Goal: Check status: Check status

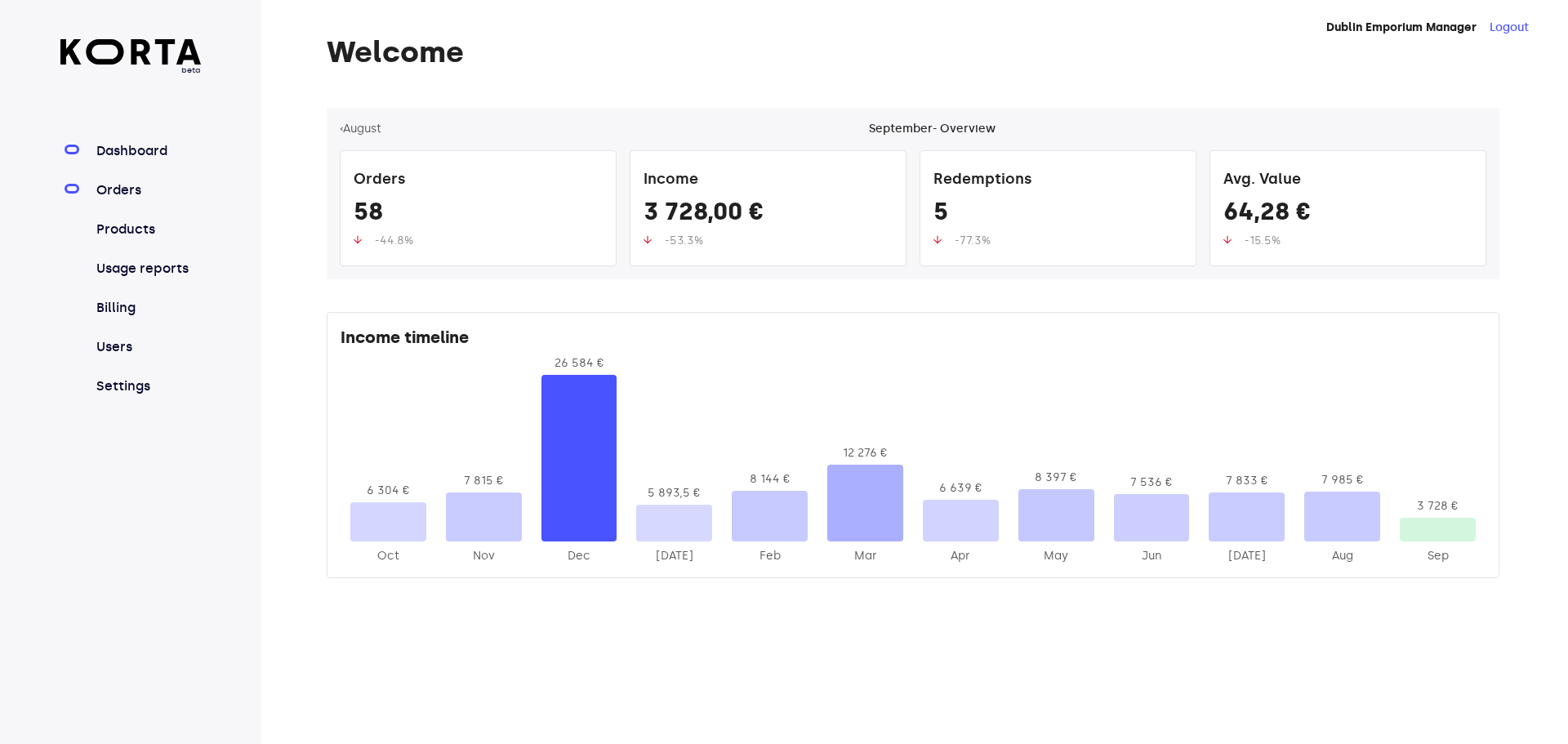
click at [175, 184] on link "Orders" at bounding box center [147, 190] width 108 height 20
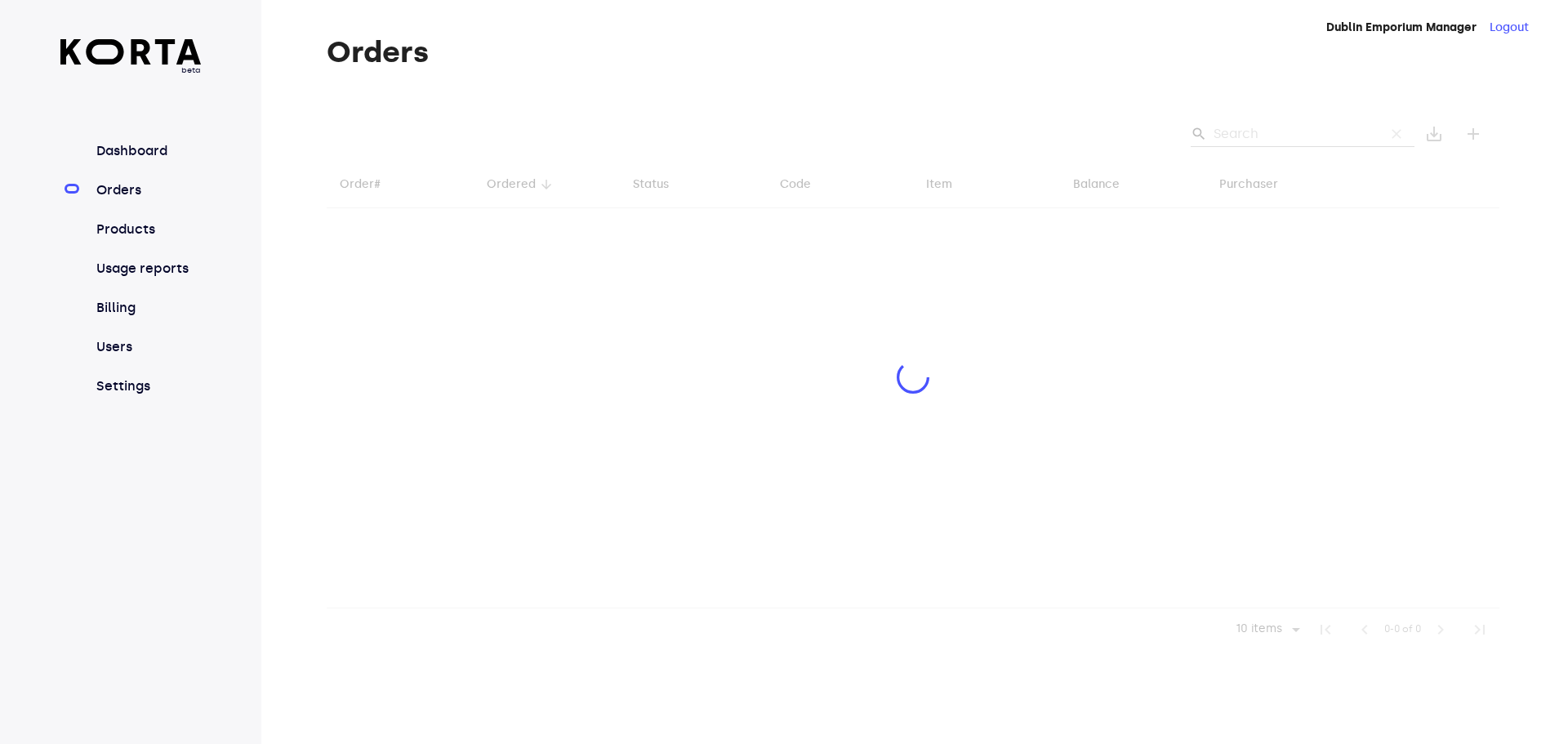
click at [1222, 131] on div at bounding box center [913, 379] width 1173 height 543
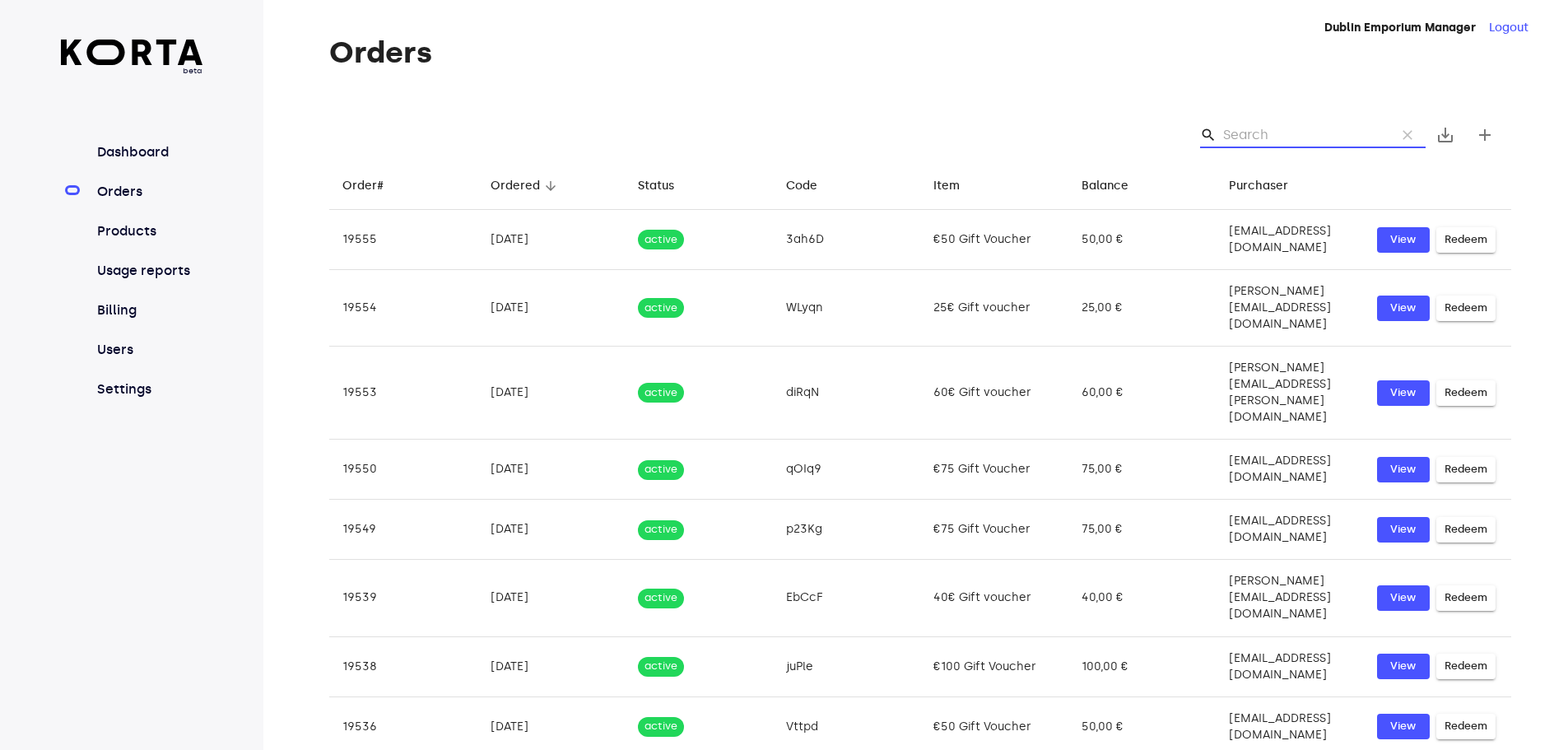
click at [1298, 136] on input "Search" at bounding box center [1303, 134] width 159 height 26
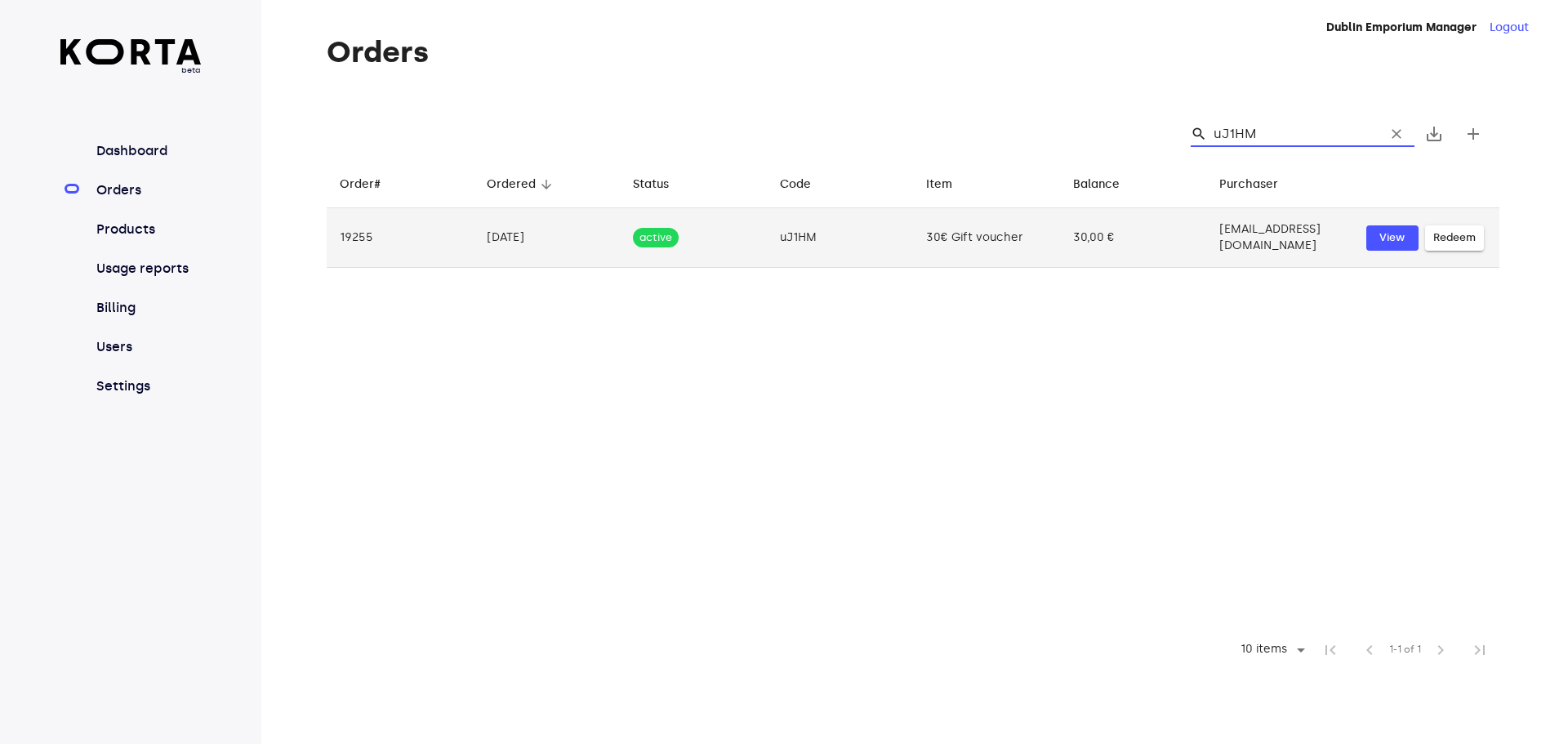
type input "uJ1HM"
click at [1077, 221] on td "30,00 €" at bounding box center [1134, 238] width 147 height 59
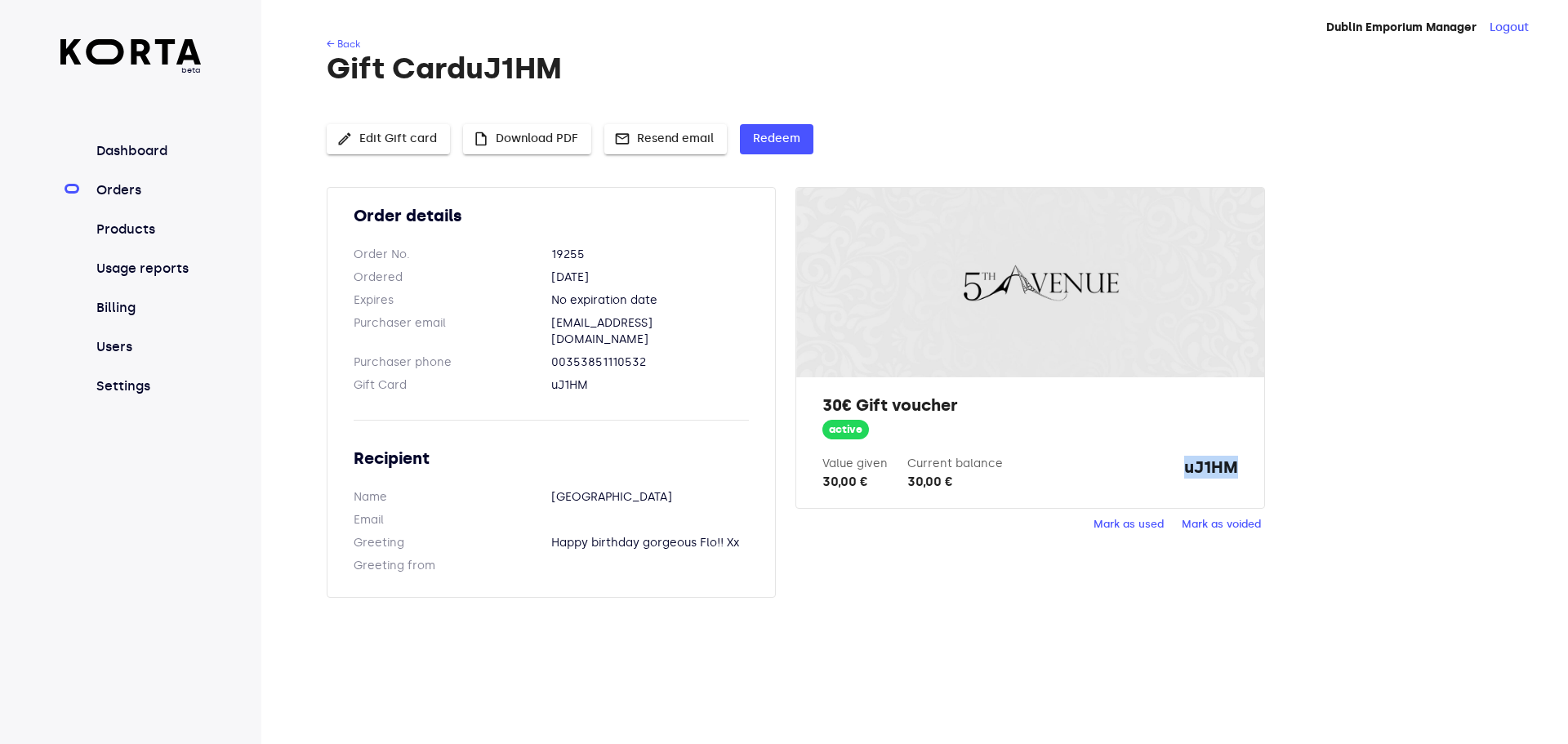
drag, startPoint x: 1173, startPoint y: 464, endPoint x: 1242, endPoint y: 470, distance: 69.3
click at [1242, 470] on div "30€ Gift voucher active Value given 30,00 € Current balance 30,00 € uJ1HM" at bounding box center [1030, 442] width 467 height 131
